Goal: Information Seeking & Learning: Learn about a topic

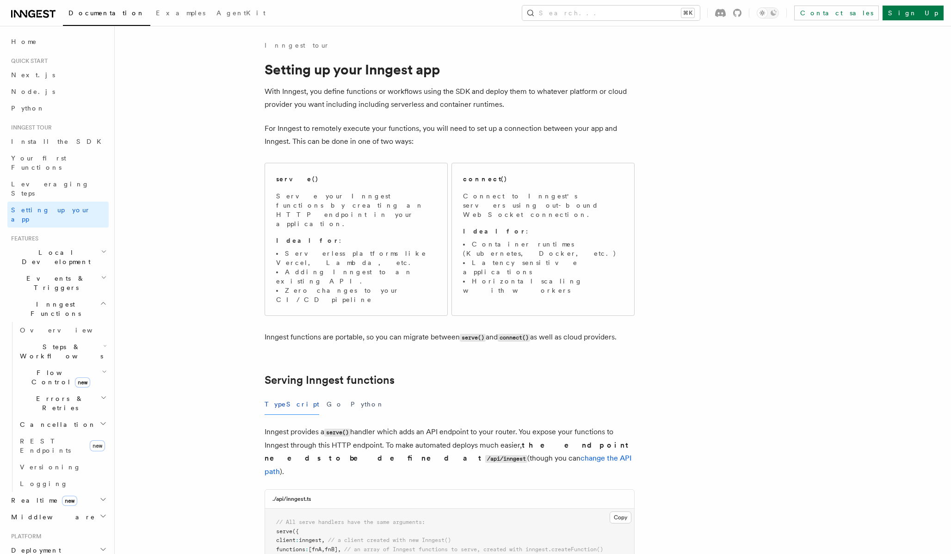
click at [316, 249] on li "Serverless platforms like Vercel, Lambda, etc." at bounding box center [356, 258] width 160 height 18
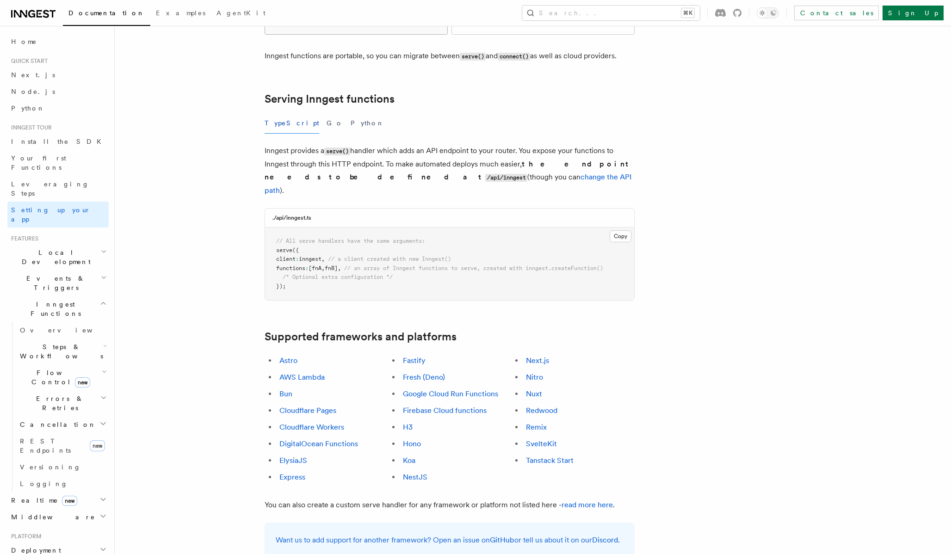
scroll to position [283, 0]
